Goal: Task Accomplishment & Management: Manage account settings

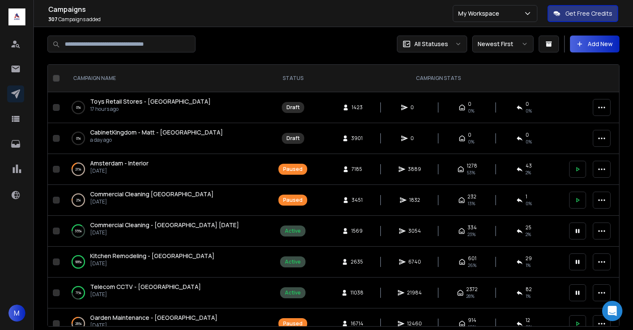
click at [270, 31] on div "Campaigns 307 Campaigns Added All Statuses Newest First Add New CAMPAIGN NAME S…" at bounding box center [333, 200] width 599 height 347
click at [291, 42] on div at bounding box center [190, 44] width 286 height 17
click at [132, 224] on span "Commercial Cleaning - [GEOGRAPHIC_DATA] [DATE]" at bounding box center [164, 225] width 149 height 8
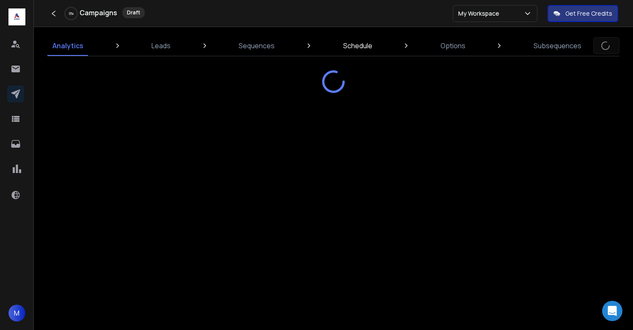
click at [351, 49] on p "Schedule" at bounding box center [357, 46] width 29 height 10
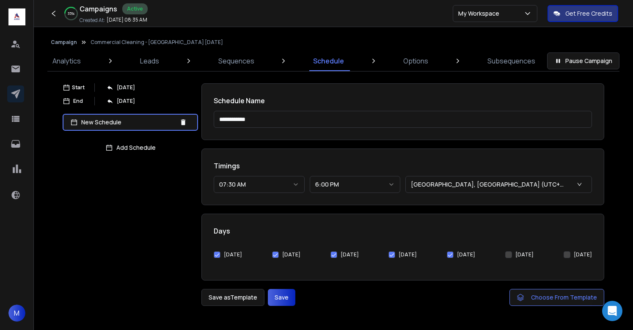
click at [453, 255] on button "[DATE]" at bounding box center [450, 254] width 7 height 7
click at [218, 255] on button "[DATE]" at bounding box center [217, 254] width 7 height 7
click at [280, 296] on button "Save" at bounding box center [281, 297] width 27 height 17
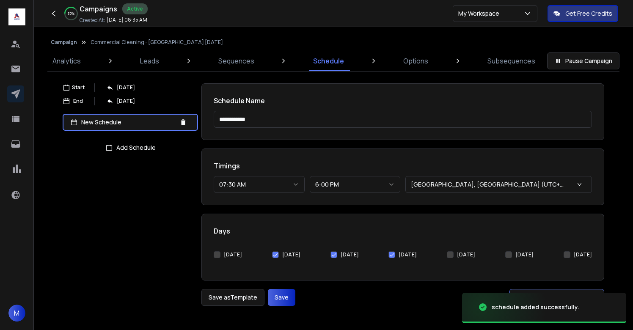
click at [68, 44] on button "Campaign" at bounding box center [64, 42] width 26 height 7
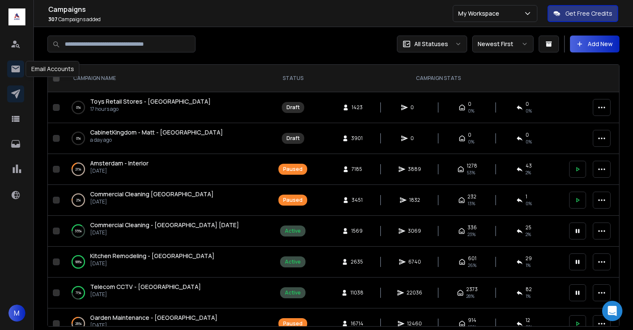
click at [16, 71] on icon at bounding box center [15, 69] width 8 height 7
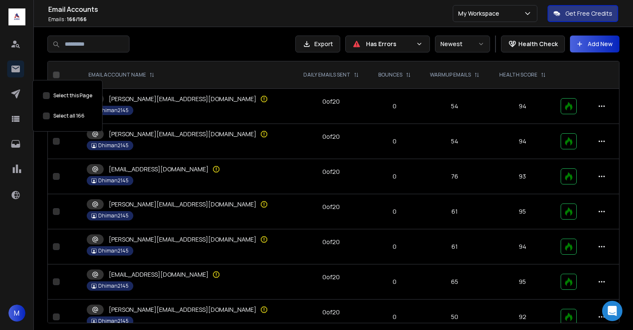
click at [56, 75] on button "Select this Page" at bounding box center [56, 74] width 7 height 7
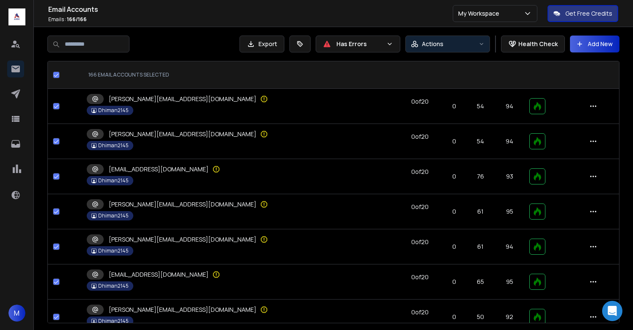
click at [441, 45] on p "Actions" at bounding box center [433, 44] width 22 height 8
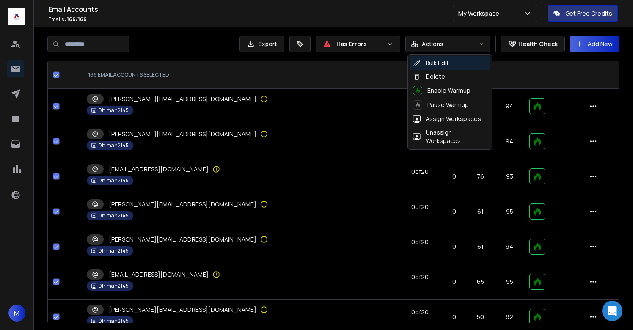
click at [397, 68] on th at bounding box center [419, 74] width 45 height 27
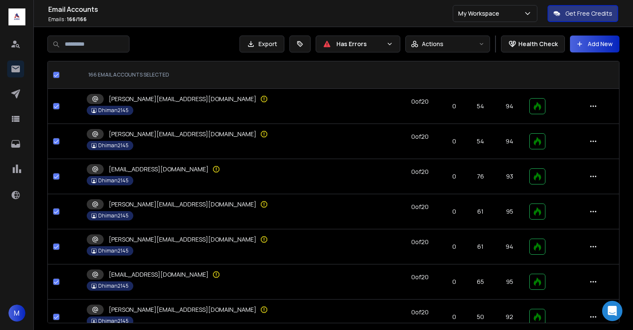
click at [589, 104] on icon at bounding box center [593, 106] width 8 height 8
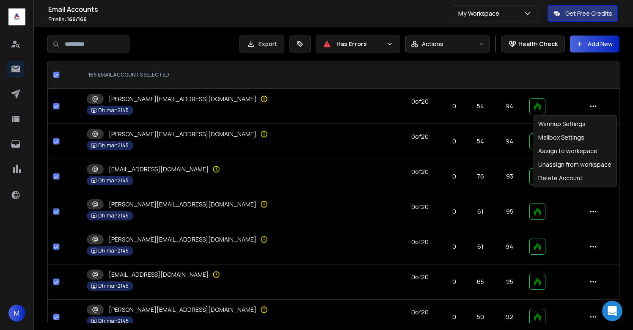
click at [397, 66] on th at bounding box center [419, 74] width 45 height 27
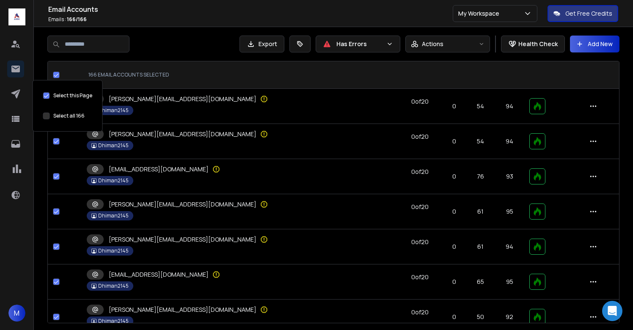
click at [54, 77] on button "Select this Page" at bounding box center [56, 74] width 7 height 7
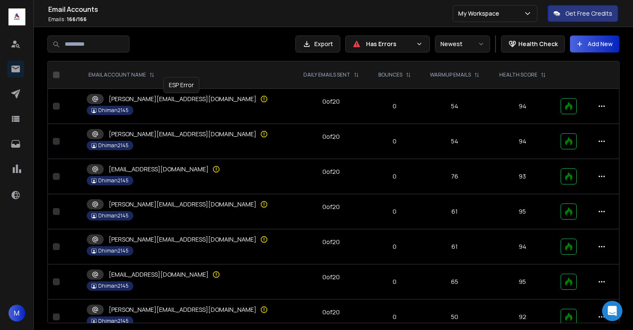
click at [260, 99] on icon at bounding box center [264, 99] width 8 height 8
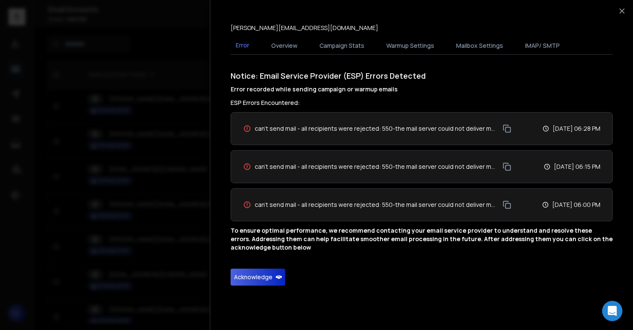
click at [261, 280] on button "Acknowledge" at bounding box center [257, 277] width 55 height 17
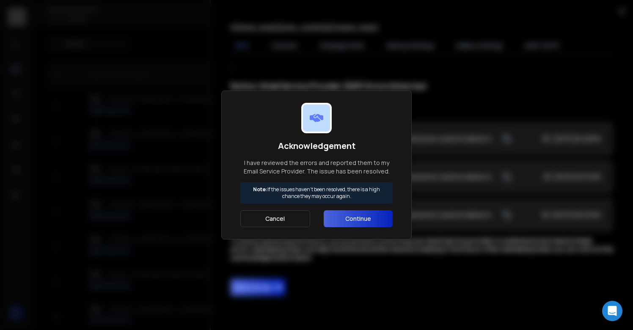
click at [361, 210] on button "Continue" at bounding box center [358, 218] width 69 height 17
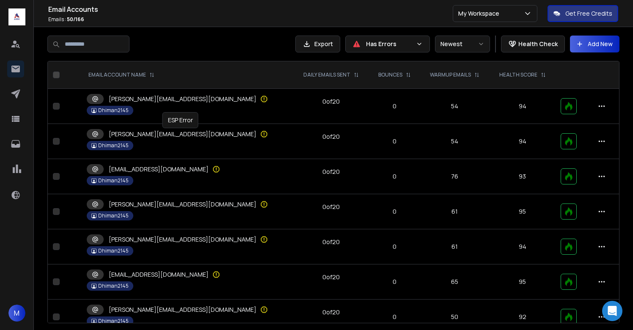
click at [263, 134] on icon at bounding box center [263, 133] width 1 height 3
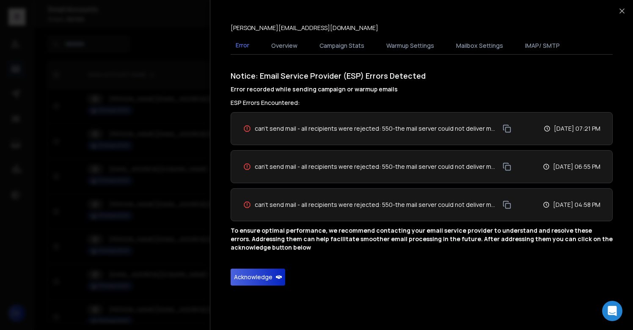
click at [260, 282] on button "Acknowledge" at bounding box center [257, 277] width 55 height 17
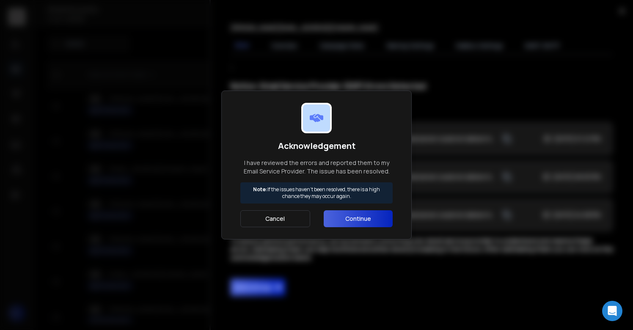
click at [356, 225] on button "Continue" at bounding box center [358, 218] width 69 height 17
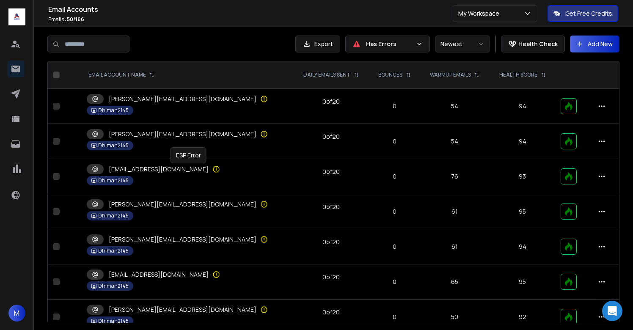
click at [213, 171] on icon at bounding box center [216, 169] width 6 height 6
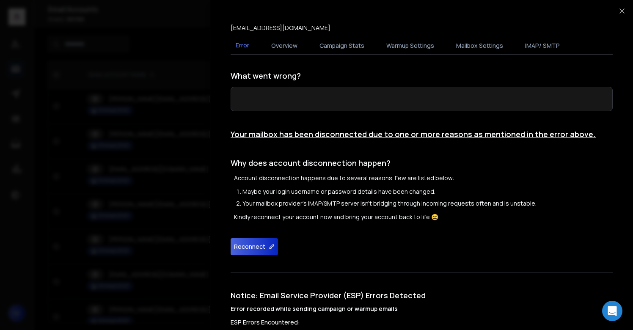
click at [259, 249] on button "Reconnect" at bounding box center [253, 246] width 47 height 17
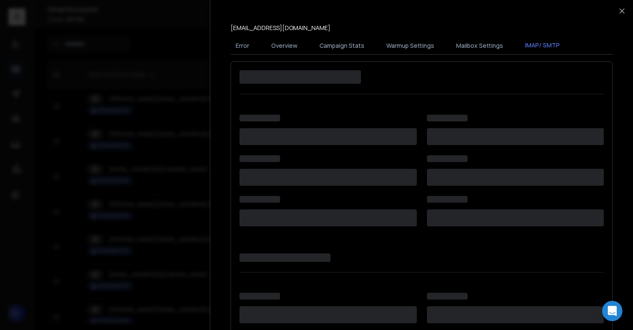
scroll to position [155, 0]
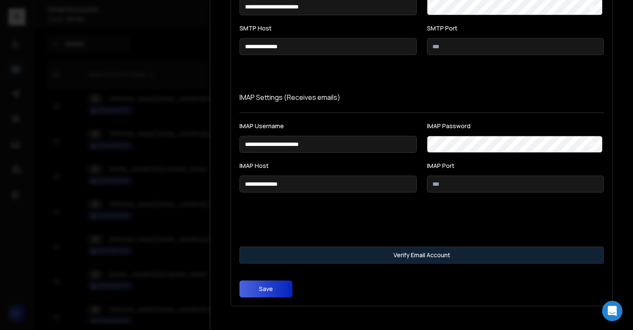
click at [303, 258] on button "Verify Email Account" at bounding box center [421, 255] width 364 height 17
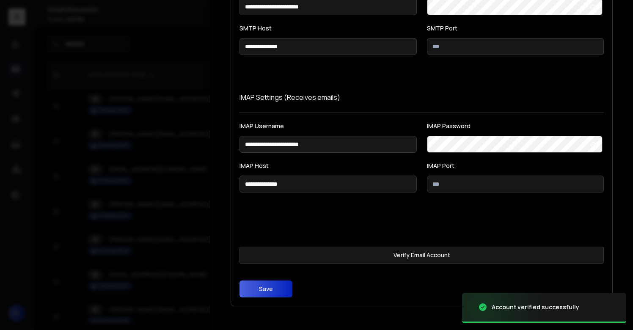
click at [277, 282] on button "Save" at bounding box center [265, 288] width 53 height 17
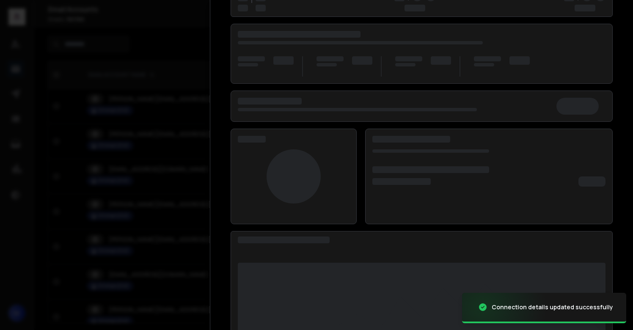
scroll to position [110, 0]
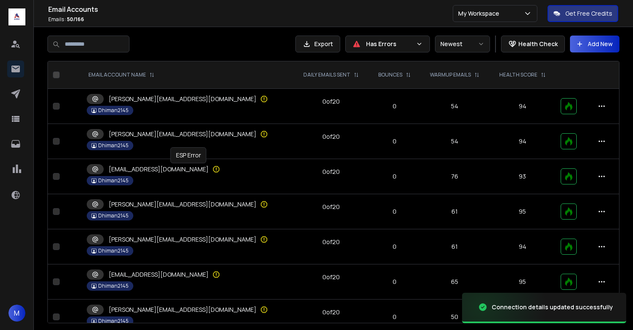
click at [213, 172] on icon at bounding box center [216, 169] width 6 height 6
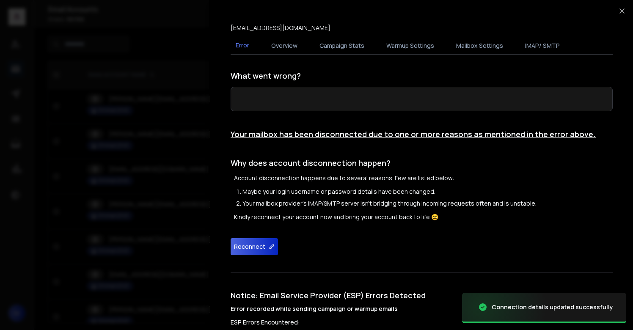
click at [233, 250] on button "Reconnect" at bounding box center [253, 246] width 47 height 17
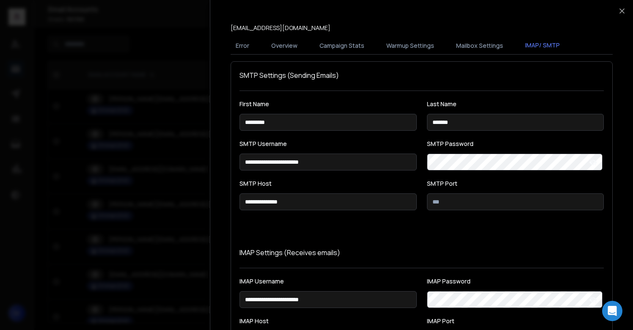
scroll to position [155, 0]
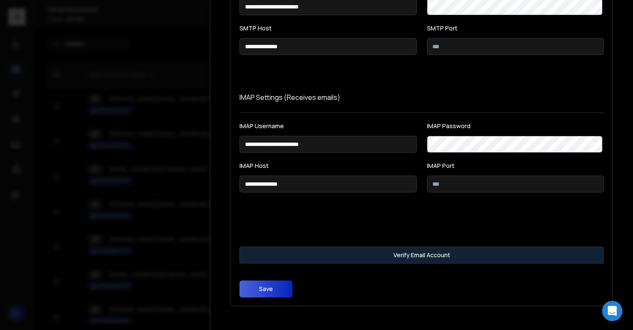
click at [303, 251] on button "Verify Email Account" at bounding box center [421, 255] width 364 height 17
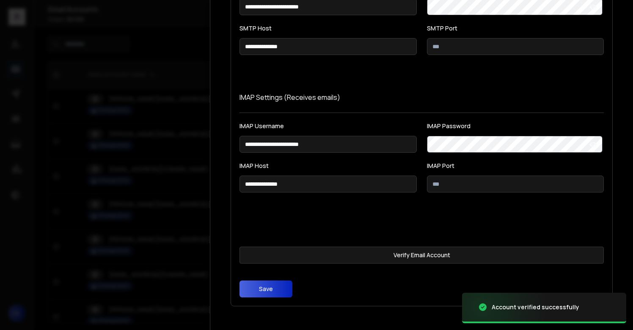
click at [277, 283] on button "Save" at bounding box center [265, 288] width 53 height 17
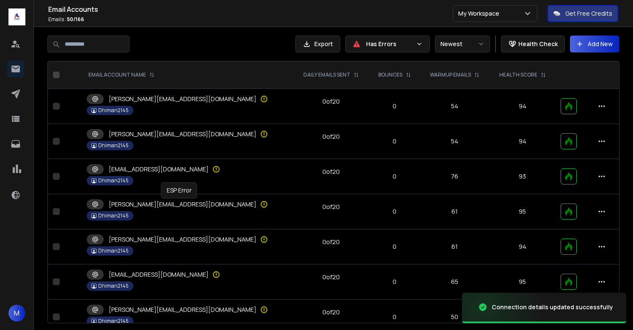
click at [260, 202] on icon at bounding box center [264, 204] width 8 height 8
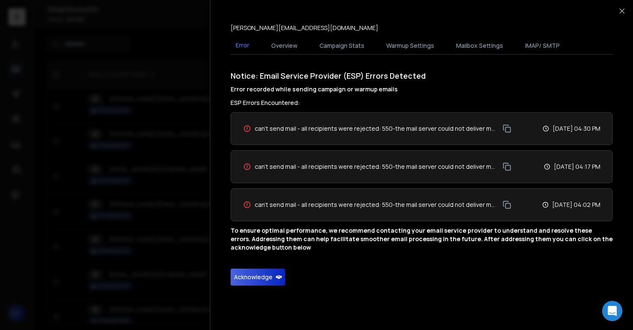
click at [247, 277] on button "Acknowledge" at bounding box center [257, 277] width 55 height 17
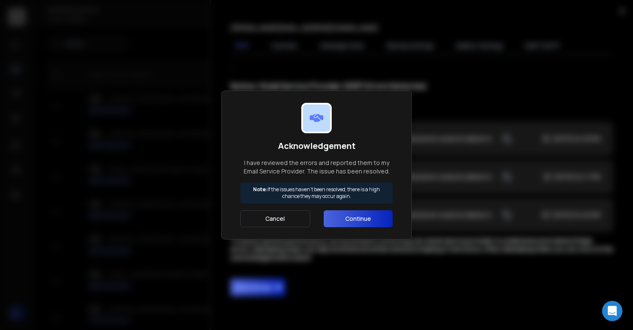
click at [359, 221] on button "Continue" at bounding box center [358, 218] width 69 height 17
click at [359, 221] on div "Cancel Continue" at bounding box center [316, 218] width 152 height 17
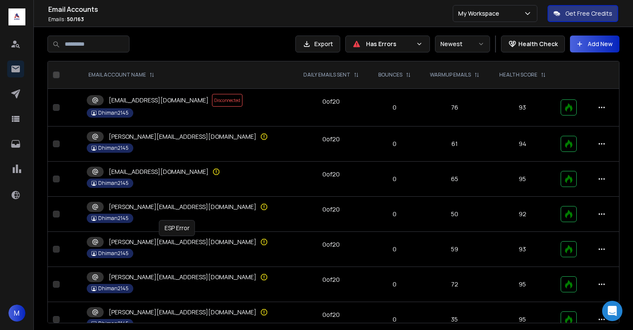
click at [260, 241] on icon at bounding box center [264, 242] width 8 height 8
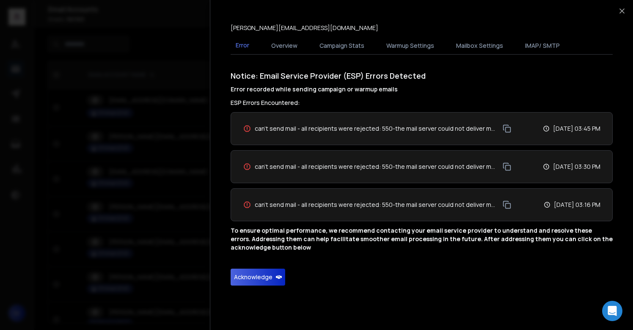
click at [259, 277] on button "Acknowledge" at bounding box center [257, 277] width 55 height 17
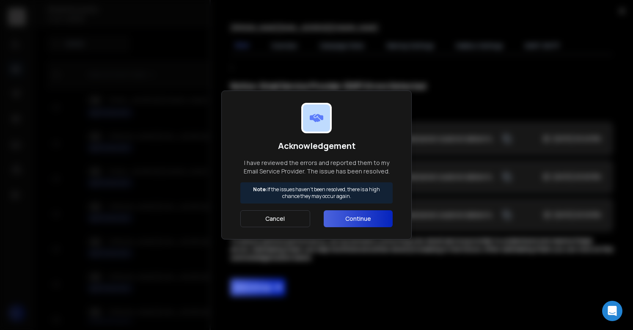
click at [359, 222] on button "Continue" at bounding box center [358, 218] width 69 height 17
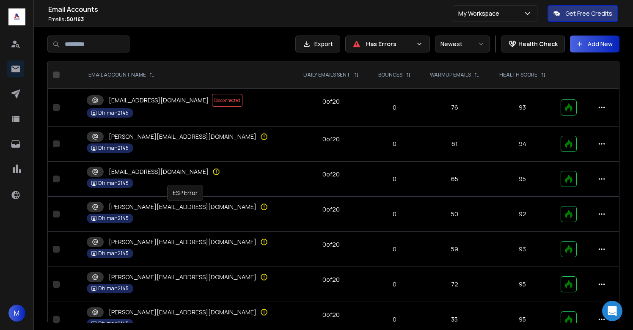
click at [260, 203] on icon at bounding box center [264, 207] width 8 height 8
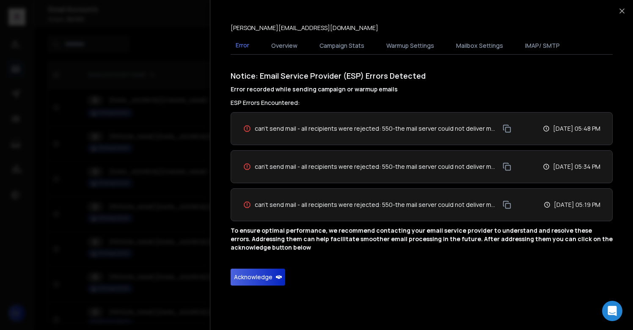
click at [246, 275] on button "Acknowledge" at bounding box center [257, 277] width 55 height 17
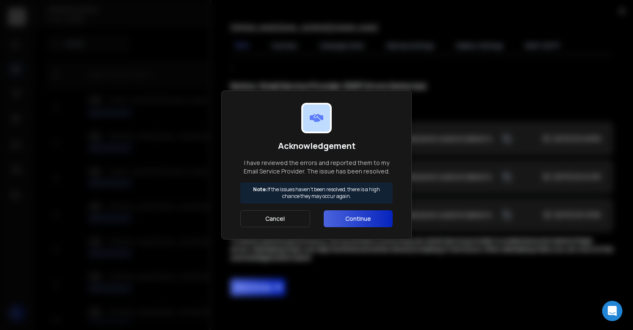
click at [353, 224] on button "Continue" at bounding box center [358, 218] width 69 height 17
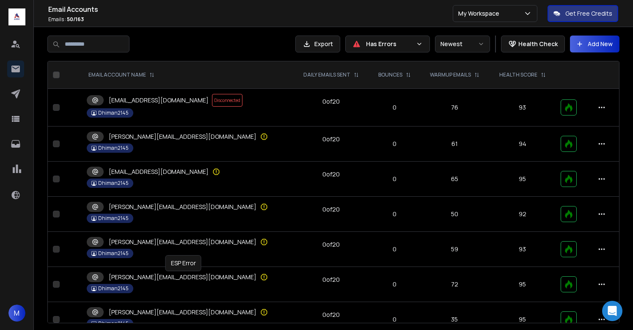
click at [261, 274] on icon at bounding box center [264, 277] width 6 height 6
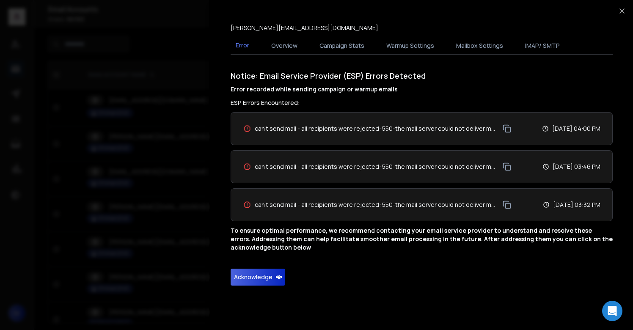
click at [253, 283] on button "Acknowledge" at bounding box center [257, 277] width 55 height 17
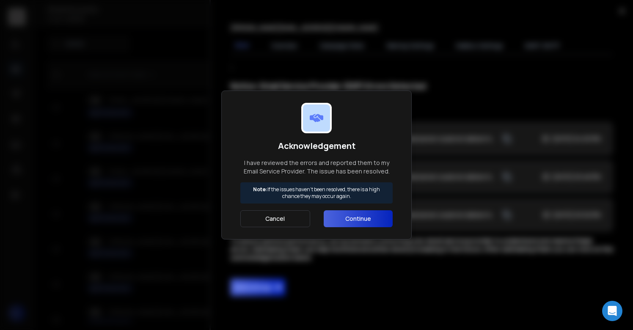
click at [357, 214] on button "Continue" at bounding box center [358, 218] width 69 height 17
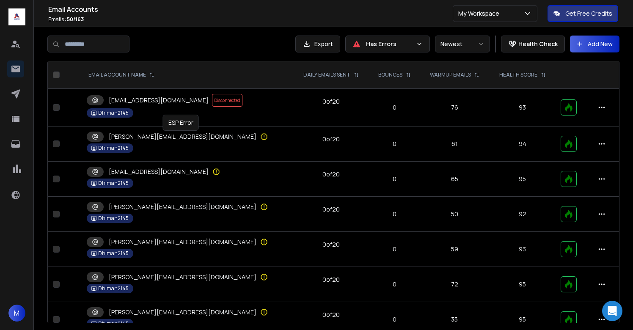
click at [263, 135] on icon at bounding box center [263, 136] width 1 height 3
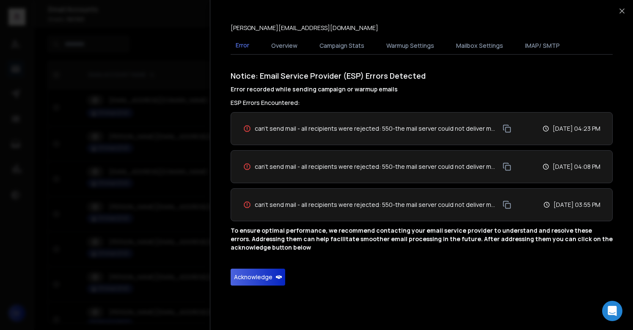
click at [260, 281] on button "Acknowledge" at bounding box center [257, 277] width 55 height 17
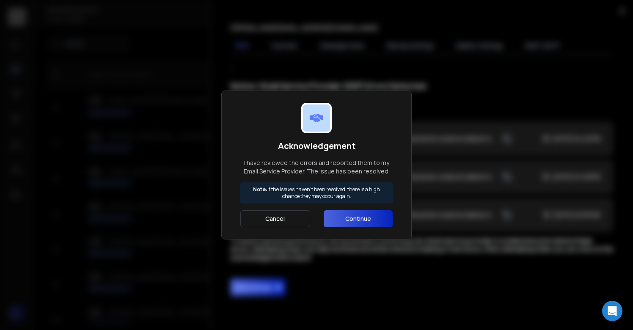
click at [352, 217] on button "Continue" at bounding box center [358, 218] width 69 height 17
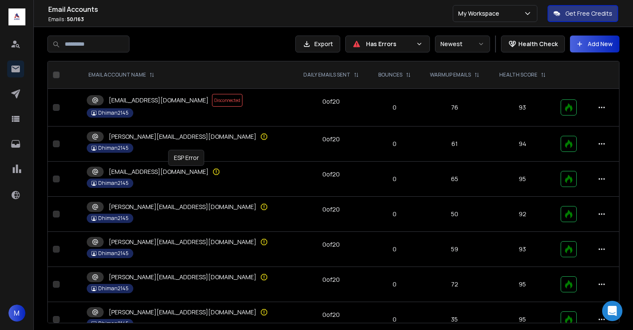
click at [212, 171] on icon at bounding box center [216, 171] width 8 height 8
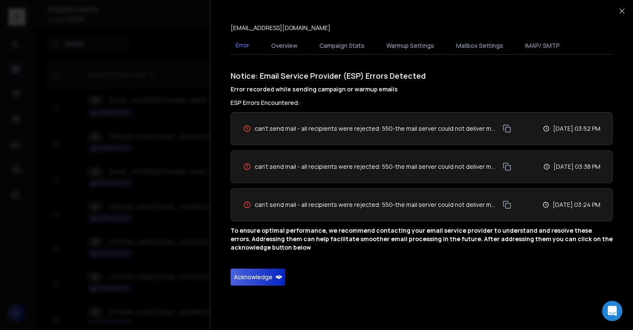
click at [249, 268] on div "Notice: Email Service Provider (ESP) Errors Detected Error recorded while sendi…" at bounding box center [421, 178] width 382 height 216
click at [246, 281] on button "Acknowledge" at bounding box center [257, 277] width 55 height 17
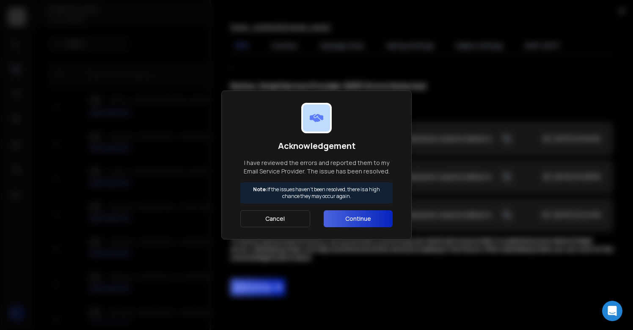
click at [331, 224] on button "Continue" at bounding box center [358, 218] width 69 height 17
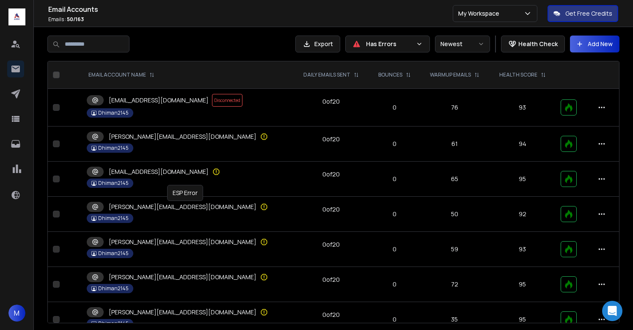
click at [260, 205] on icon at bounding box center [264, 207] width 8 height 8
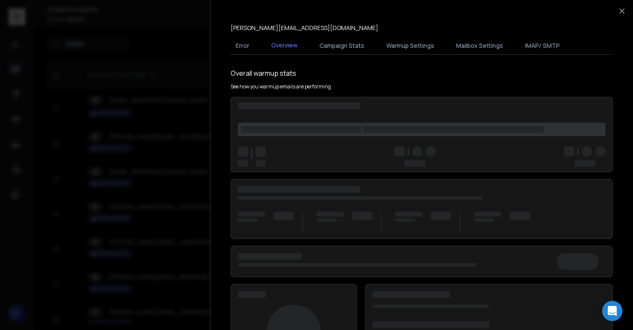
click at [165, 246] on div at bounding box center [316, 165] width 633 height 330
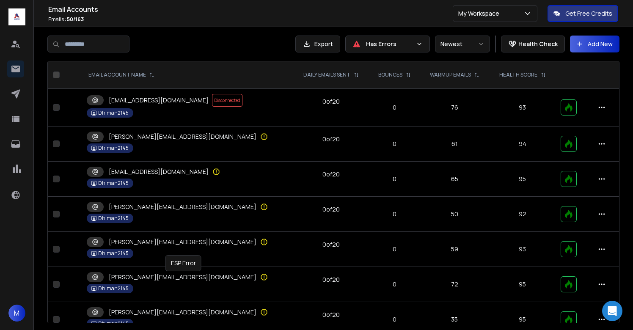
click at [263, 275] on icon at bounding box center [263, 276] width 1 height 3
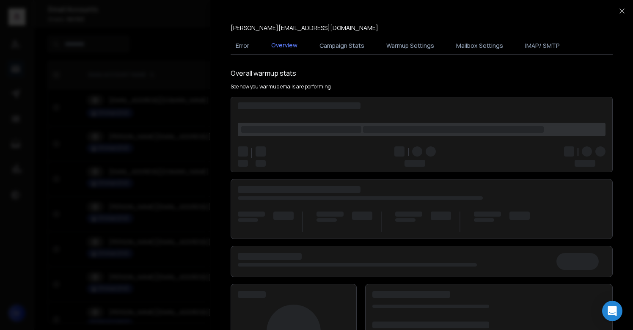
click at [198, 262] on div at bounding box center [316, 165] width 633 height 330
